Goal: Task Accomplishment & Management: Use online tool/utility

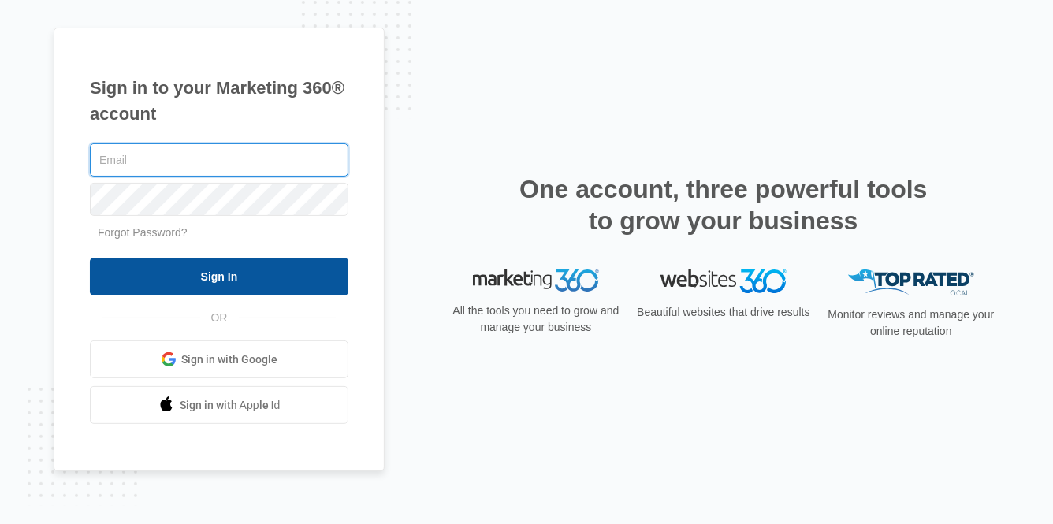
type input "[PERSON_NAME][EMAIL_ADDRESS][PERSON_NAME][DOMAIN_NAME]"
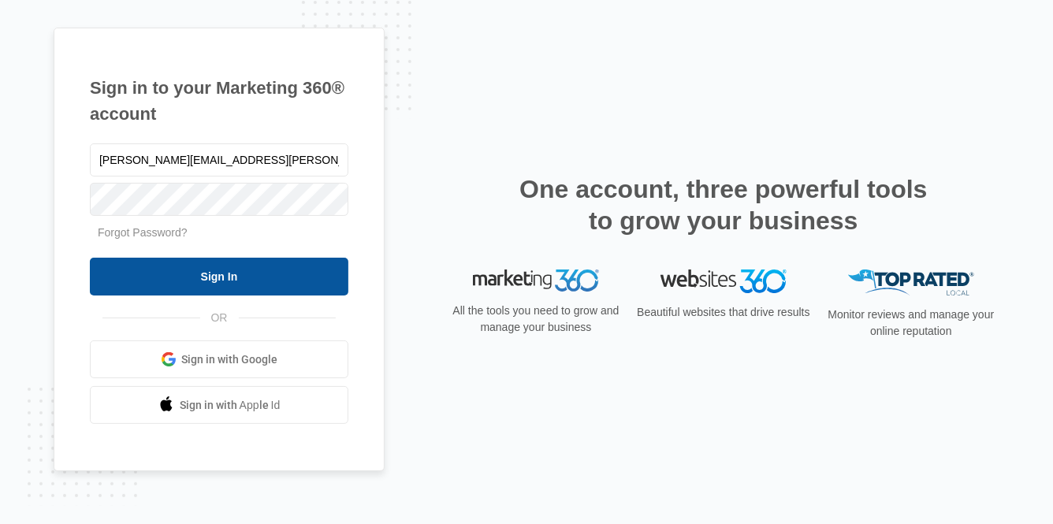
click at [206, 283] on input "Sign In" at bounding box center [219, 277] width 258 height 38
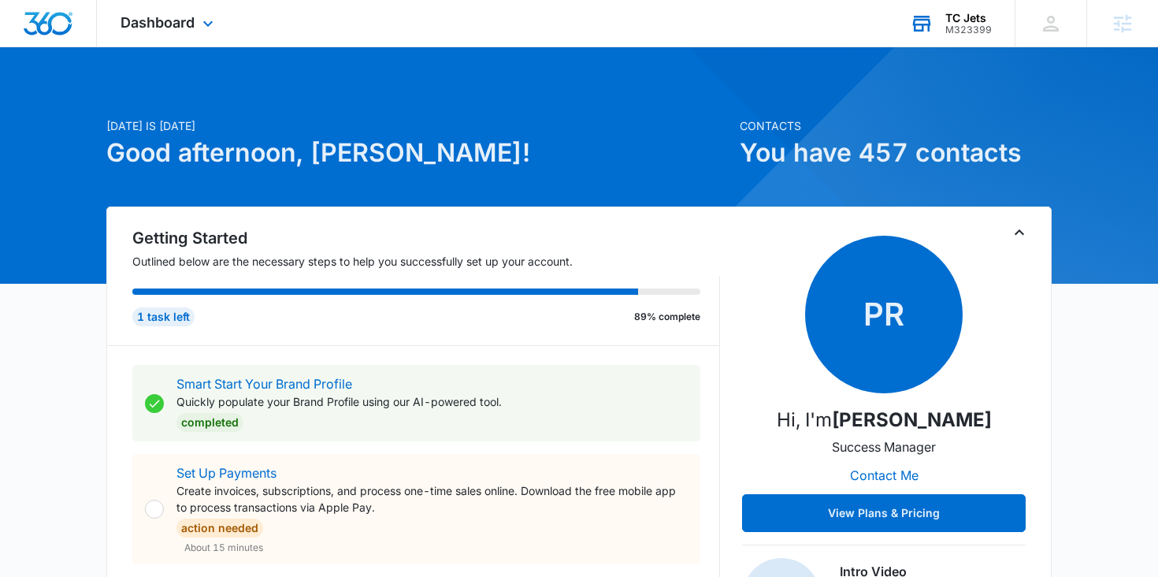
click at [972, 27] on div "M323399" at bounding box center [968, 29] width 46 height 11
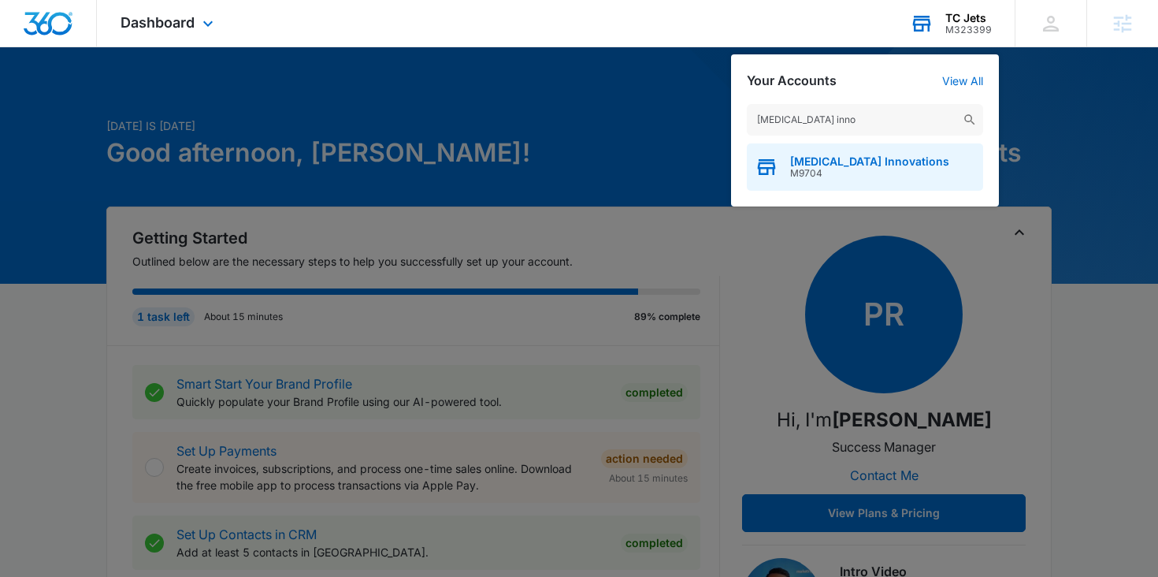
type input "[MEDICAL_DATA] inno"
click at [879, 169] on span "M9704" at bounding box center [869, 173] width 159 height 11
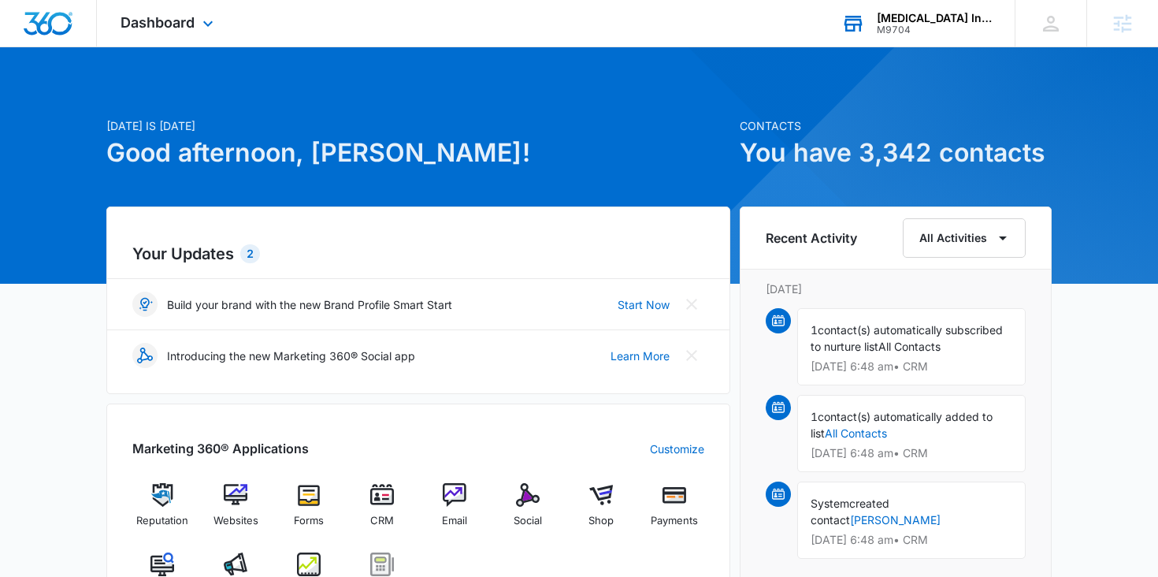
scroll to position [39, 0]
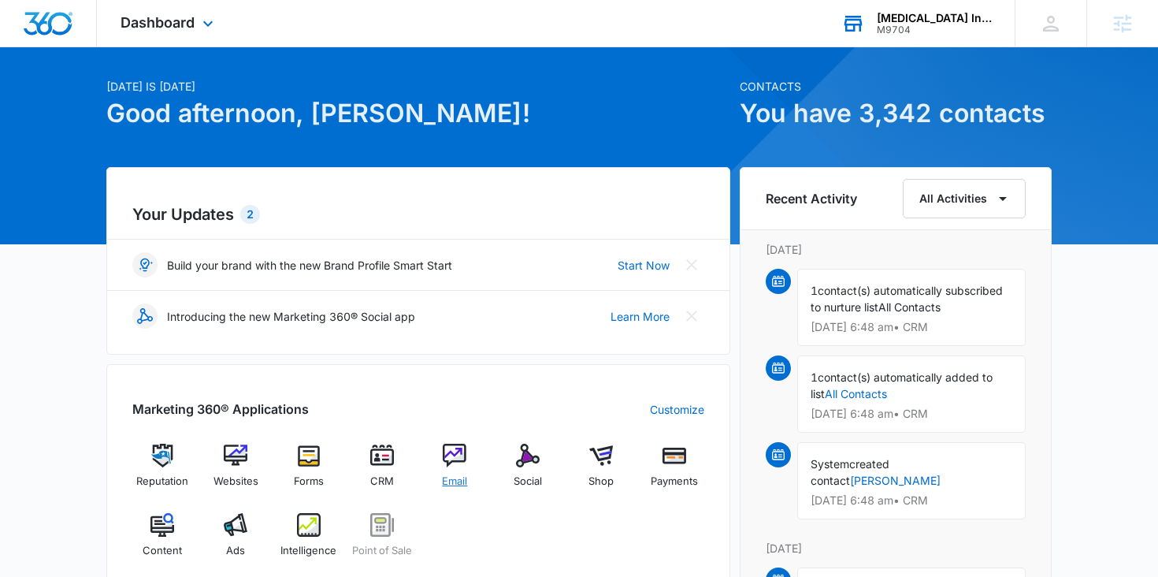
click at [436, 455] on div "Email" at bounding box center [455, 472] width 61 height 57
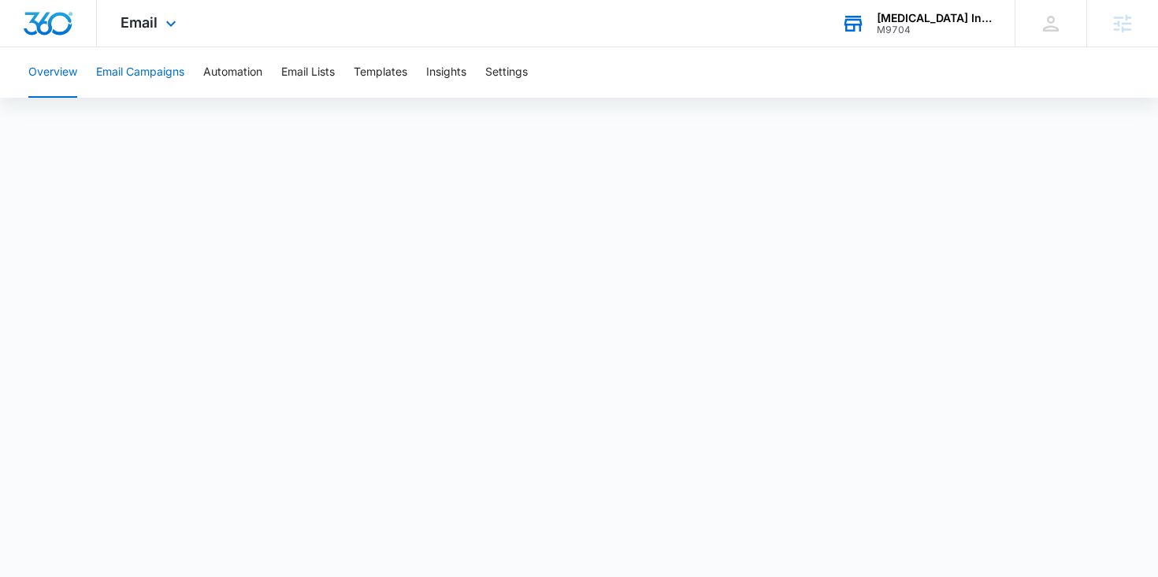
click at [141, 72] on button "Email Campaigns" at bounding box center [140, 72] width 88 height 50
